Goal: Obtain resource: Obtain resource

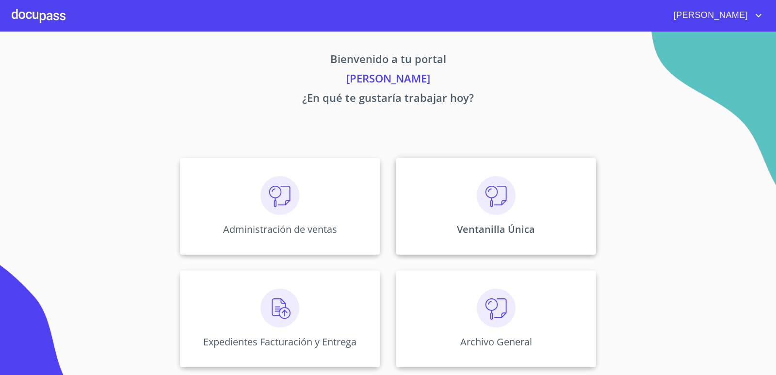
click at [522, 216] on div "Ventanilla Única" at bounding box center [496, 206] width 200 height 97
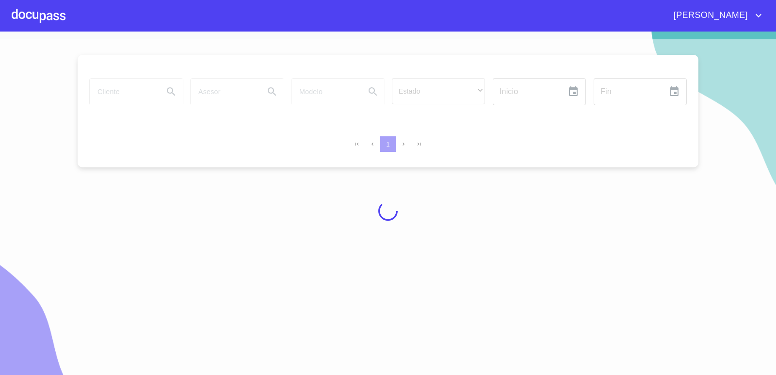
click at [98, 84] on div at bounding box center [388, 210] width 776 height 343
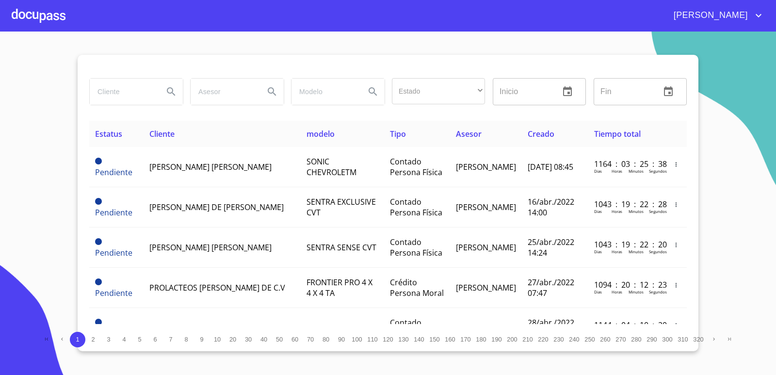
click at [102, 92] on input "search" at bounding box center [123, 92] width 66 height 26
type input "ROBERTO AGUIRRE"
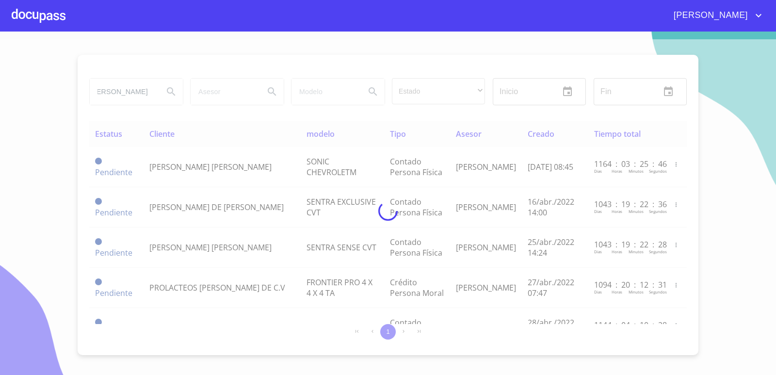
scroll to position [0, 0]
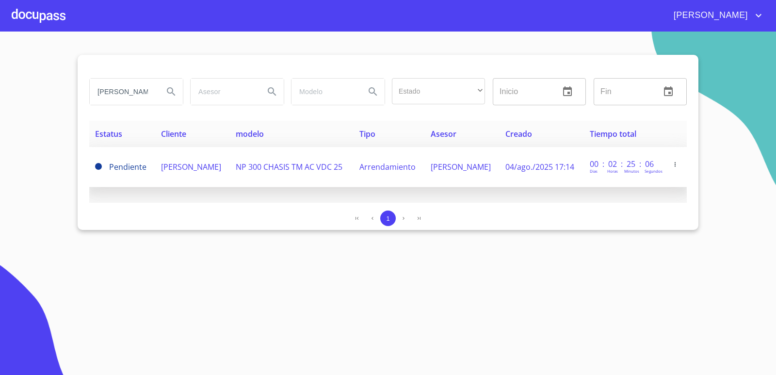
click at [191, 161] on span "[PERSON_NAME]" at bounding box center [191, 166] width 60 height 11
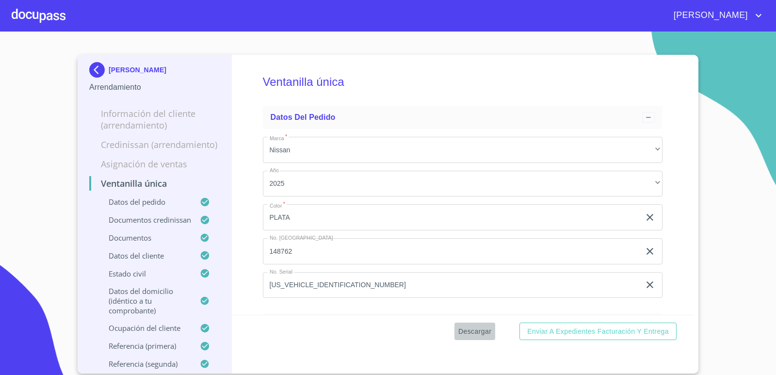
click at [483, 331] on span "Descargar" at bounding box center [474, 331] width 33 height 12
click at [99, 64] on img at bounding box center [98, 70] width 19 height 16
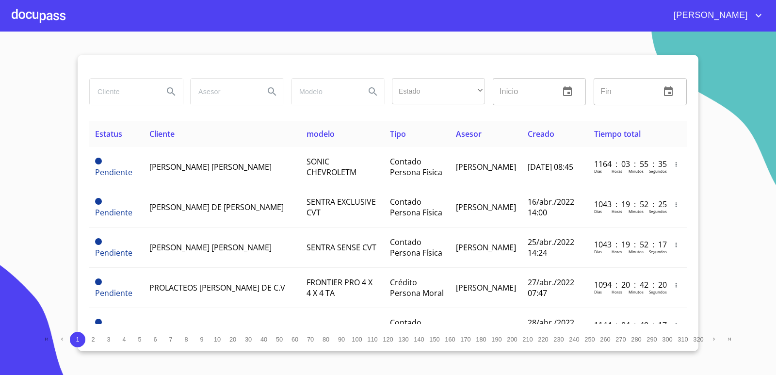
click at [122, 100] on input "search" at bounding box center [123, 92] width 66 height 26
type input "grupo aldaramiz"
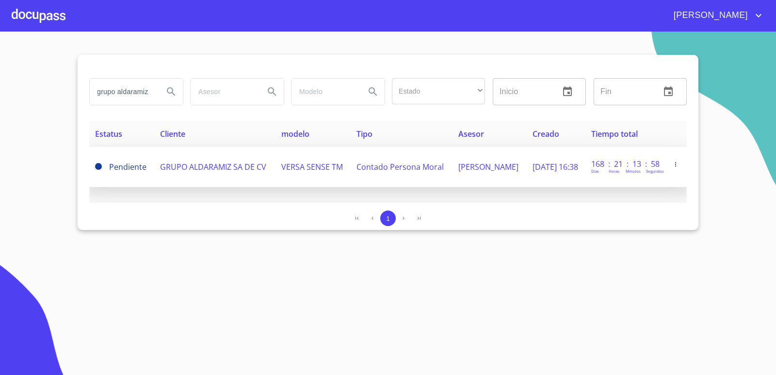
click at [317, 164] on span "VERSA SENSE TM" at bounding box center [312, 166] width 62 height 11
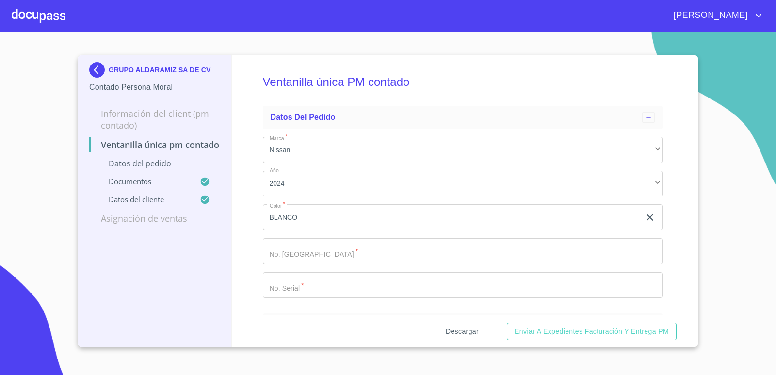
click at [473, 329] on span "Descargar" at bounding box center [461, 331] width 33 height 12
